Goal: Check status: Check status

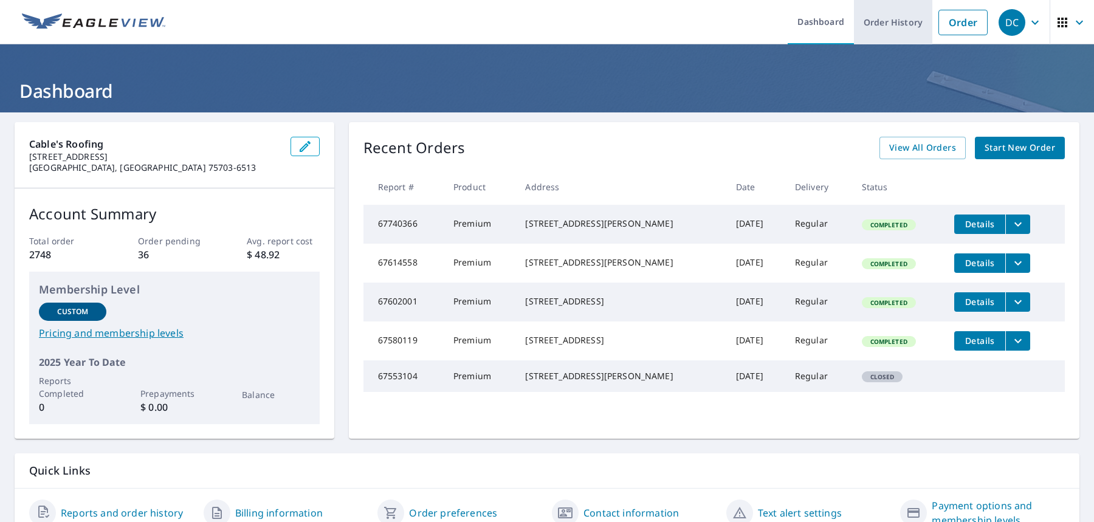
click at [891, 21] on link "Order History" at bounding box center [893, 22] width 78 height 44
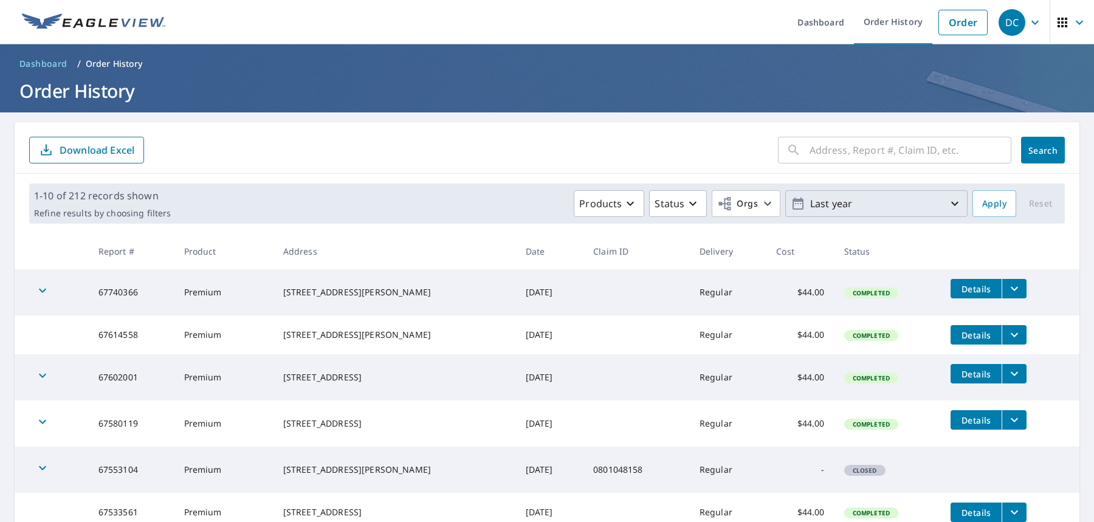
click at [907, 205] on p "Last year" at bounding box center [876, 203] width 142 height 21
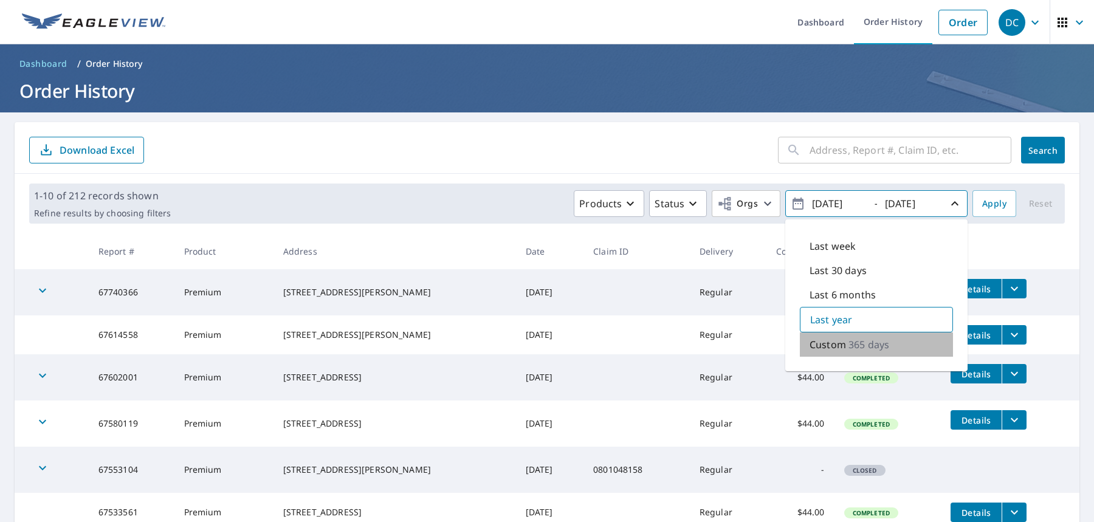
drag, startPoint x: 845, startPoint y: 345, endPoint x: 824, endPoint y: 344, distance: 20.7
click at [822, 345] on div "Custom 365 days" at bounding box center [876, 344] width 153 height 24
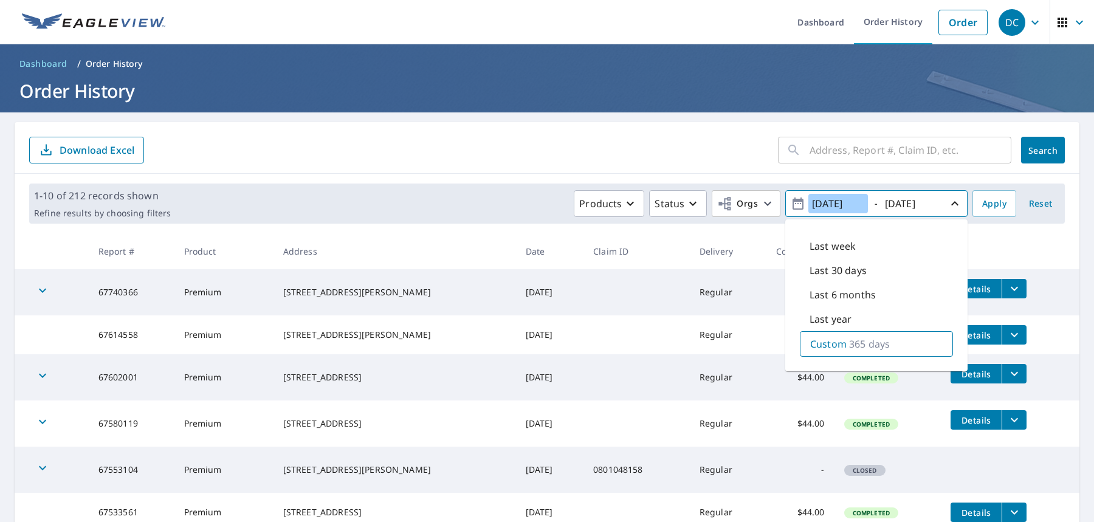
drag, startPoint x: 828, startPoint y: 207, endPoint x: 843, endPoint y: 202, distance: 15.9
click at [828, 206] on input "[DATE]" at bounding box center [838, 203] width 60 height 19
click at [843, 202] on input "[DATE]" at bounding box center [838, 203] width 60 height 19
click at [824, 202] on input "[DATE]" at bounding box center [838, 203] width 60 height 19
type input "[DATE]"
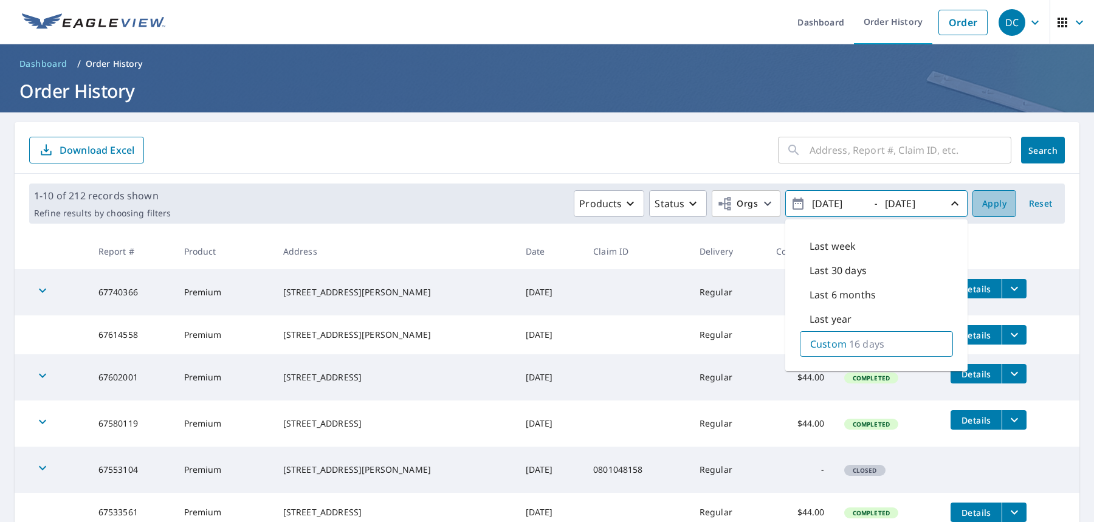
click at [986, 207] on span "Apply" at bounding box center [994, 203] width 24 height 15
